Goal: Navigation & Orientation: Go to known website

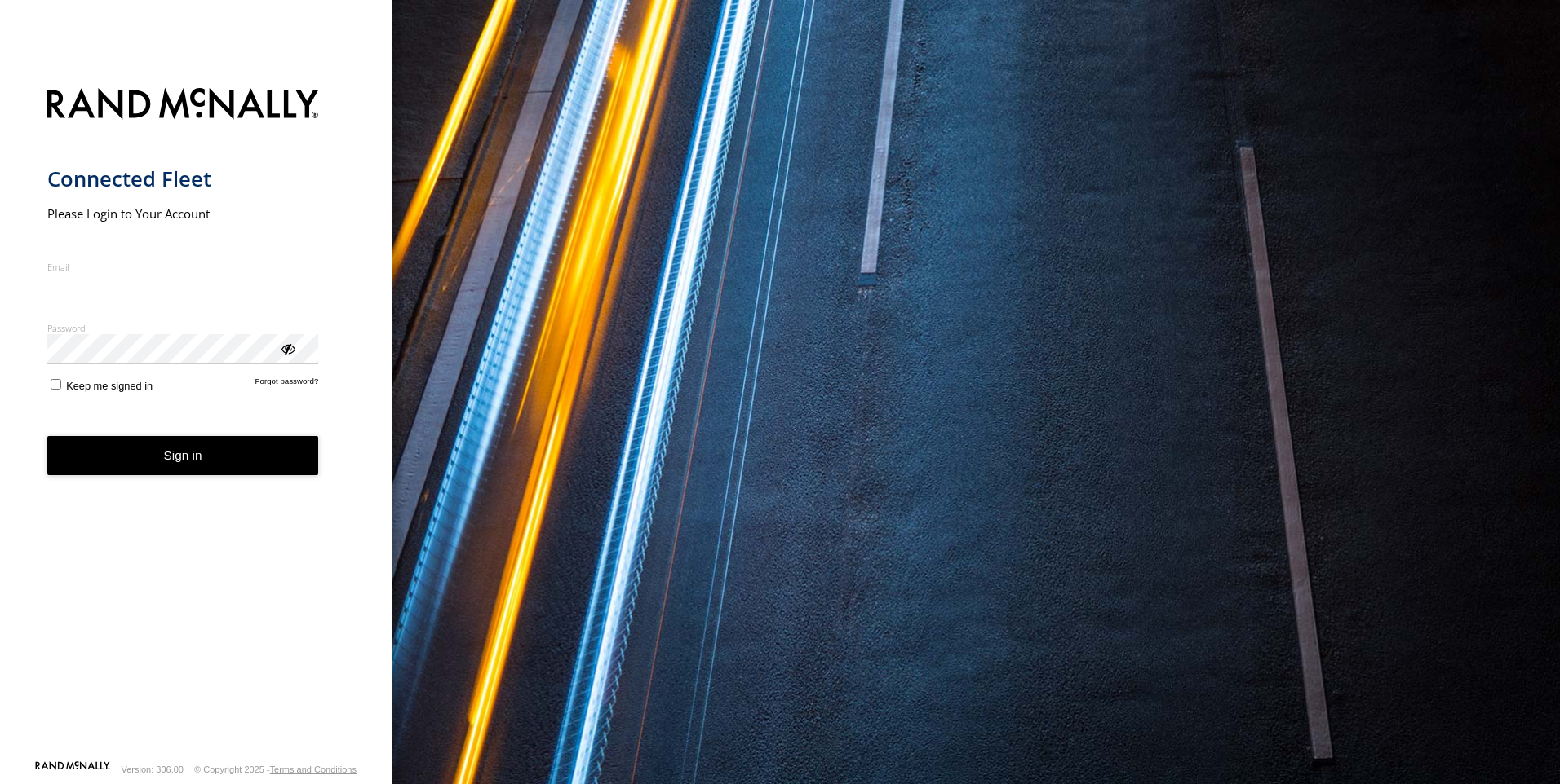
type input "**********"
click at [166, 468] on button "Sign in" at bounding box center [183, 456] width 272 height 40
